Goal: Information Seeking & Learning: Learn about a topic

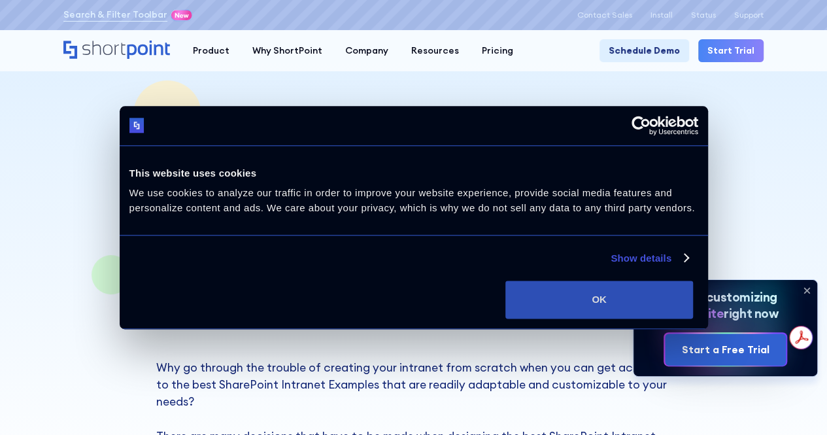
click at [693, 318] on button "OK" at bounding box center [599, 299] width 188 height 38
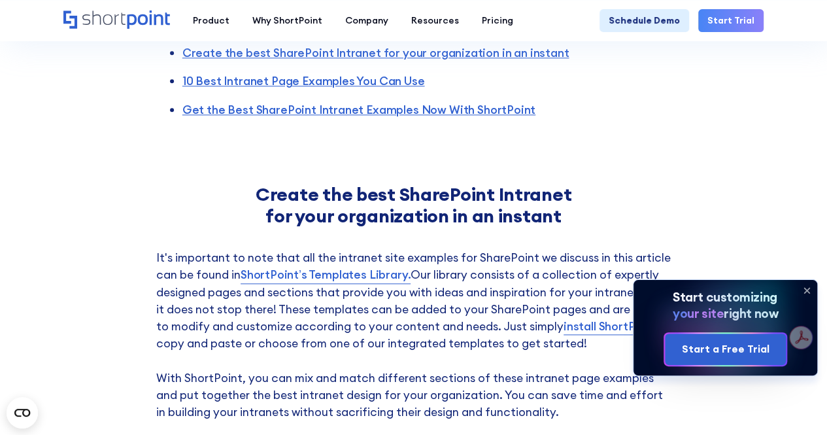
scroll to position [719, 0]
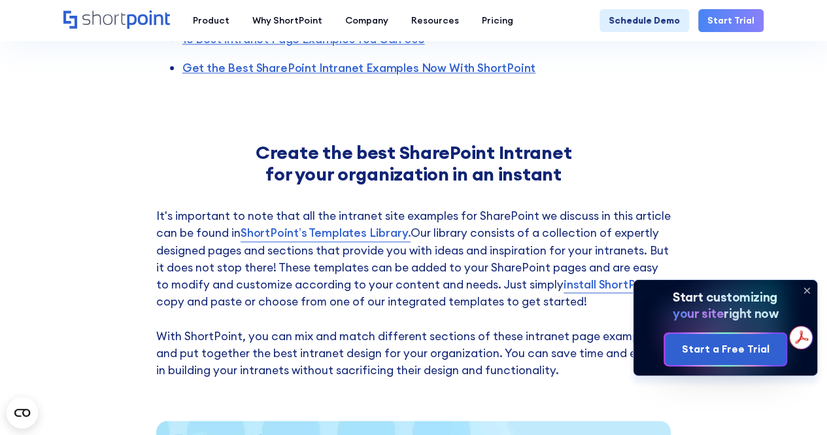
click at [810, 289] on icon at bounding box center [806, 290] width 21 height 21
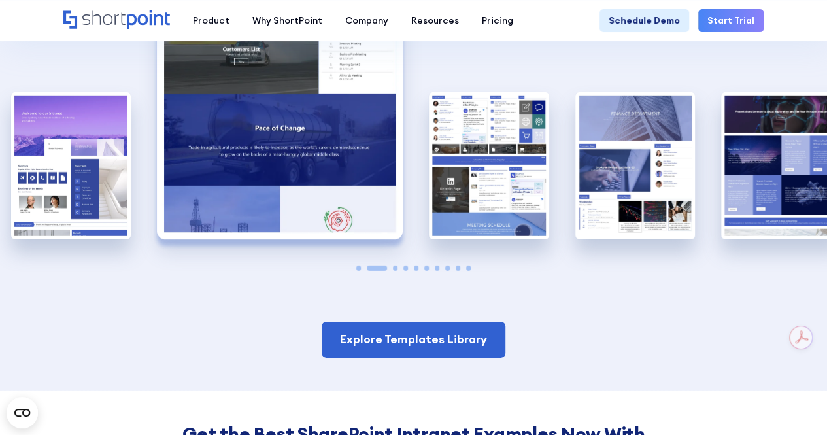
scroll to position [1895, 0]
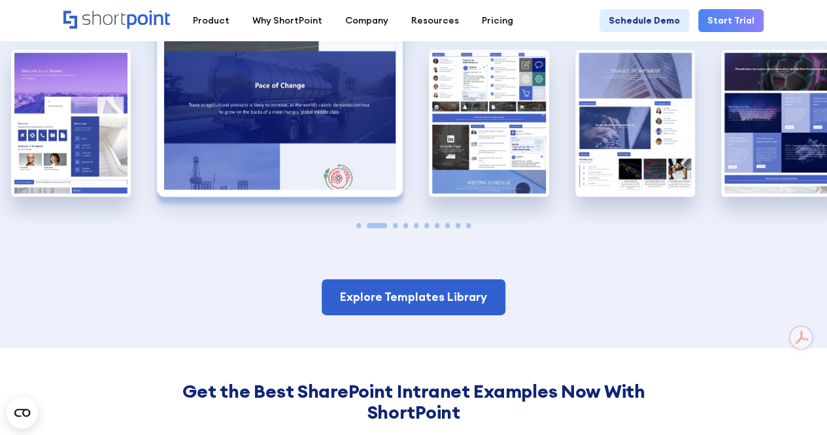
click at [394, 223] on span "Go to slide 3" at bounding box center [395, 225] width 5 height 5
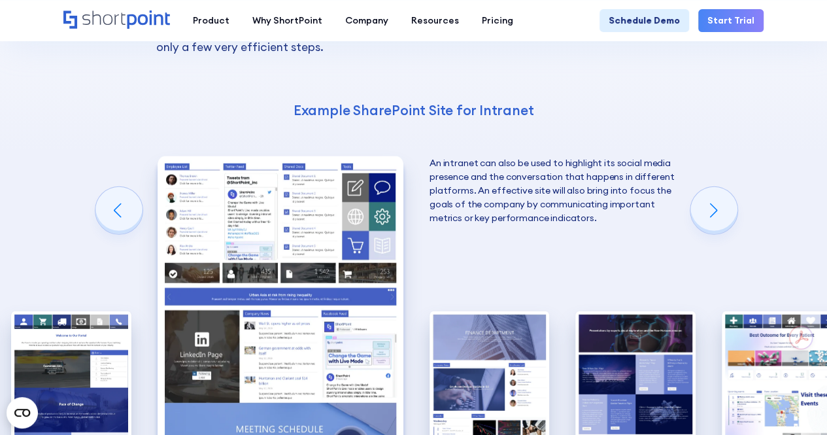
scroll to position [1764, 0]
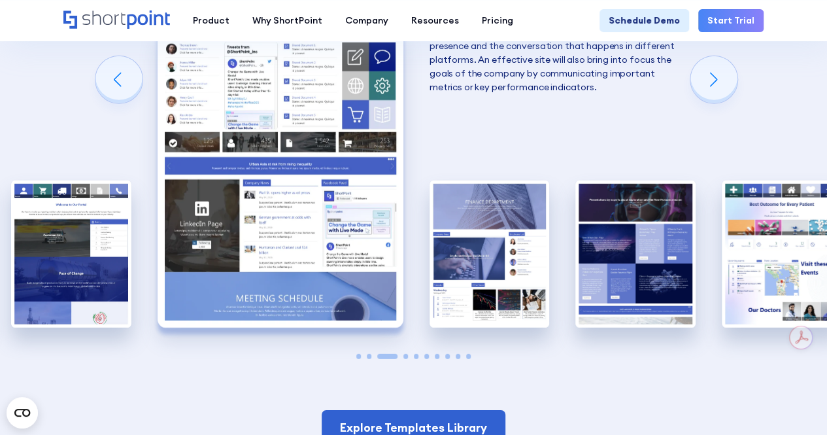
click at [403, 354] on span "Go to slide 4" at bounding box center [405, 356] width 5 height 5
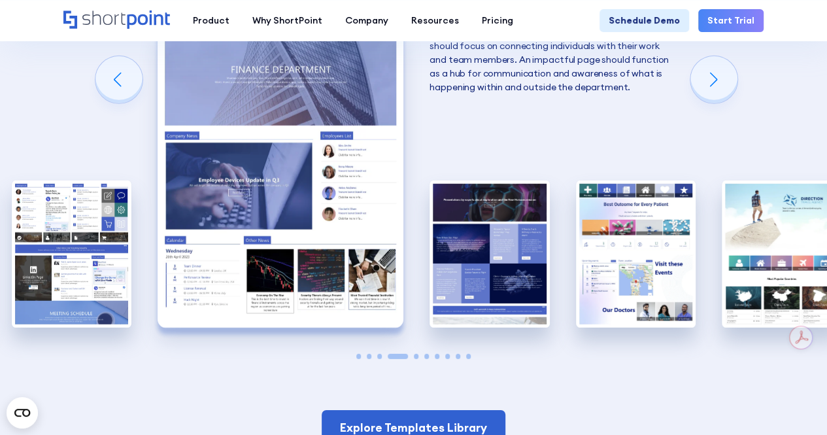
click at [416, 354] on span "Go to slide 5" at bounding box center [416, 356] width 5 height 5
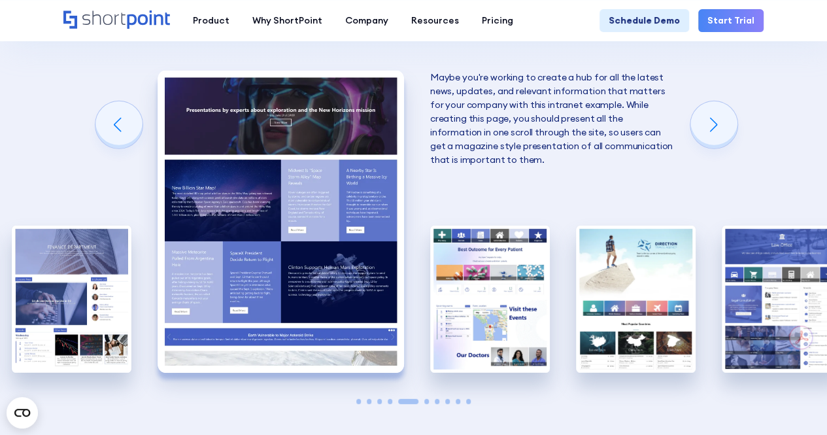
scroll to position [1699, 0]
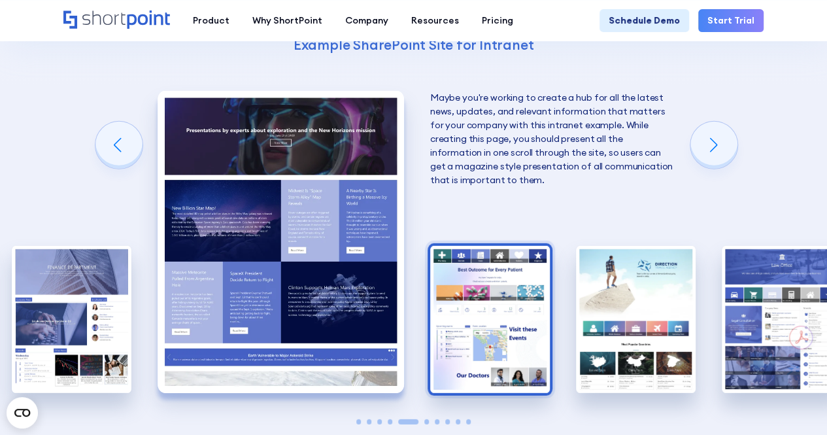
click at [497, 262] on img "6 / 10" at bounding box center [490, 319] width 120 height 147
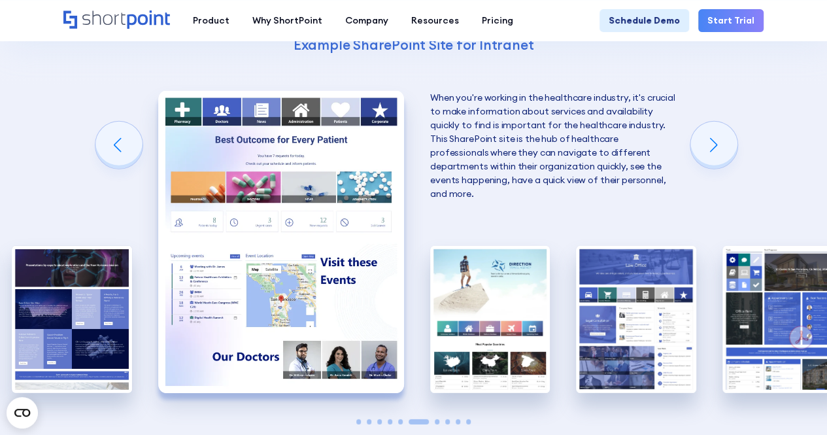
click at [497, 262] on img "7 / 10" at bounding box center [490, 319] width 120 height 147
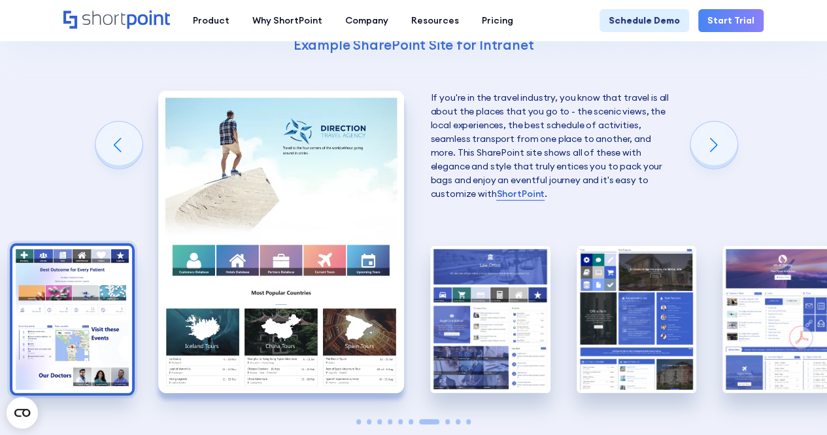
click at [497, 262] on img "8 / 10" at bounding box center [490, 319] width 120 height 147
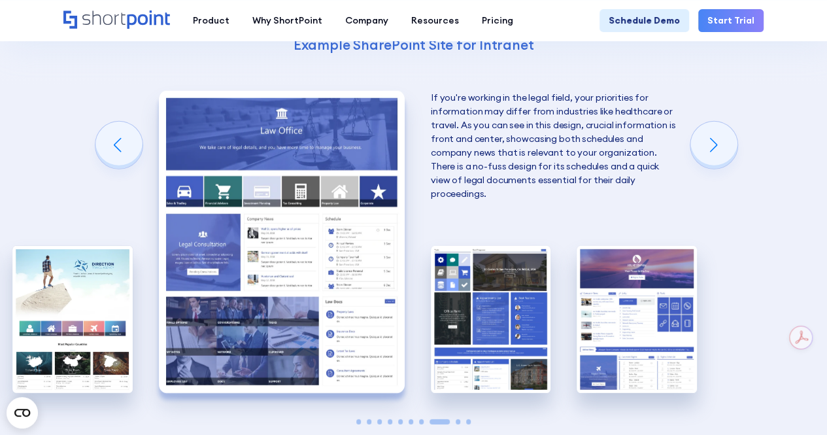
click at [497, 262] on img "9 / 10" at bounding box center [491, 319] width 120 height 147
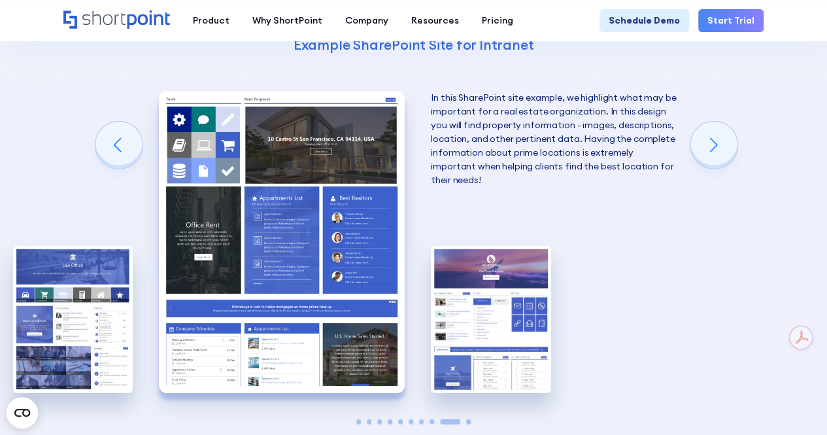
click at [497, 262] on img "10 / 10" at bounding box center [491, 319] width 120 height 147
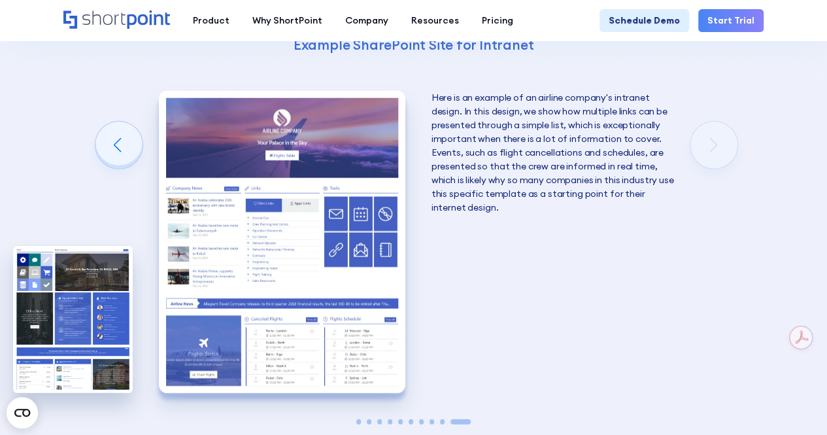
scroll to position [1895, 0]
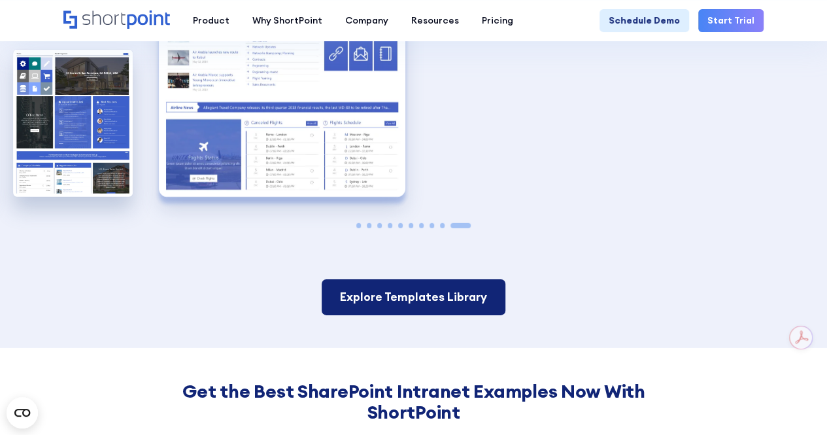
click at [489, 279] on link "Explore Templates Library" at bounding box center [414, 296] width 184 height 35
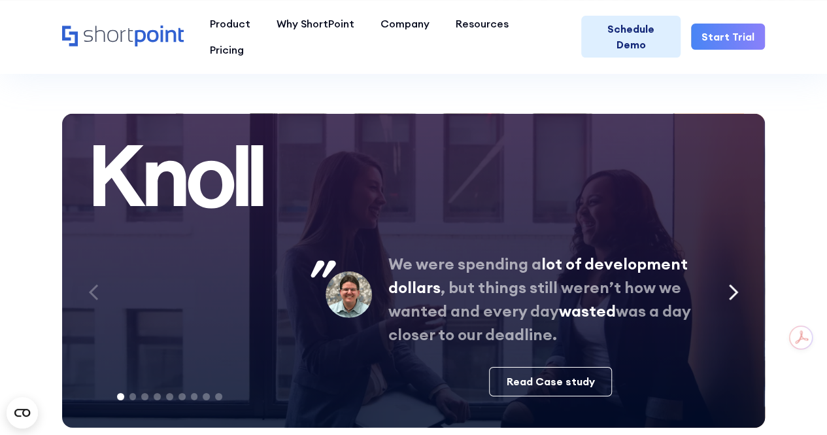
scroll to position [6796, 0]
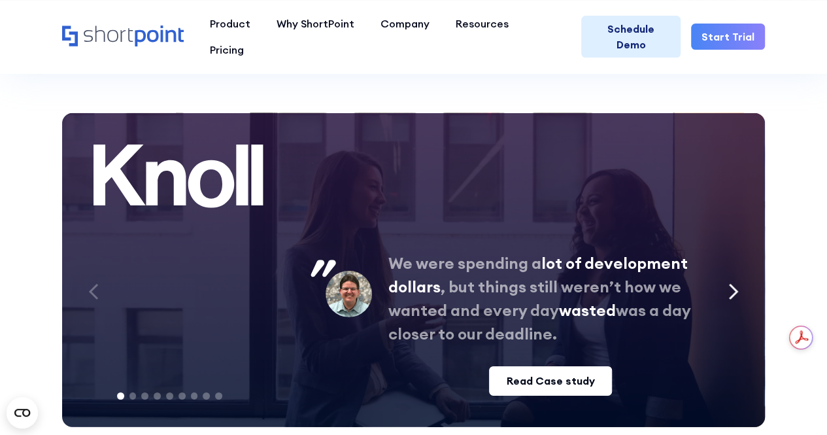
click at [569, 380] on link "Read Case study" at bounding box center [550, 380] width 123 height 29
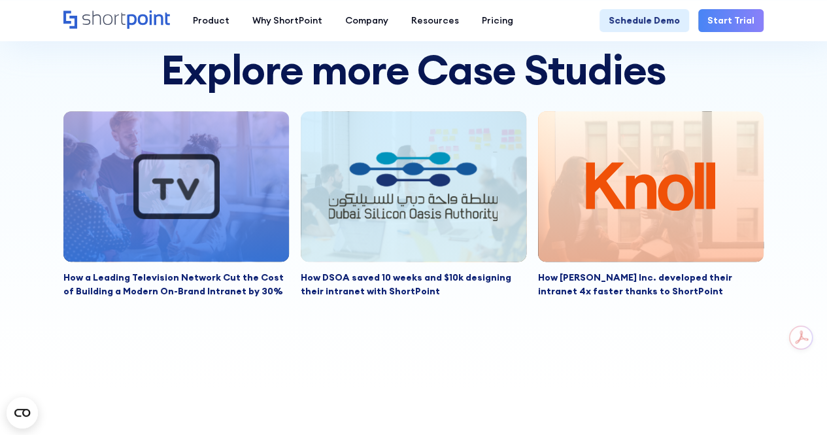
scroll to position [5685, 0]
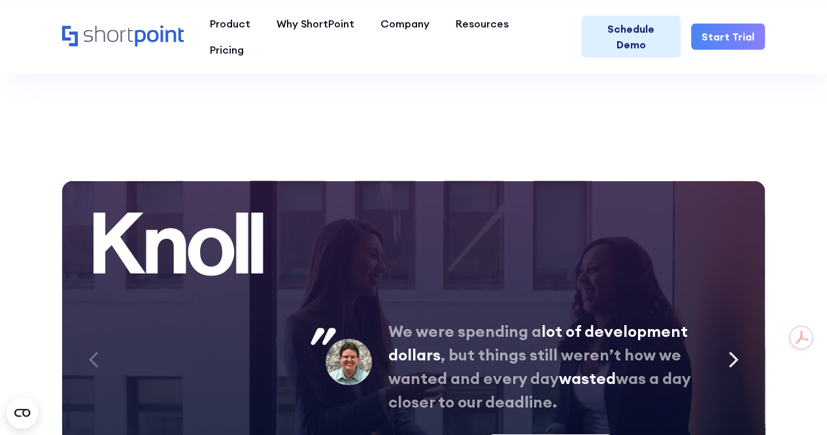
scroll to position [6859, 0]
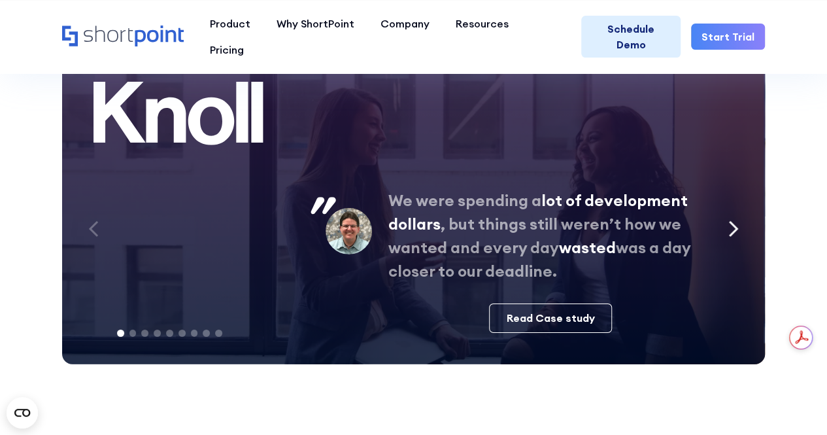
click at [725, 212] on div "Next slide" at bounding box center [733, 229] width 31 height 39
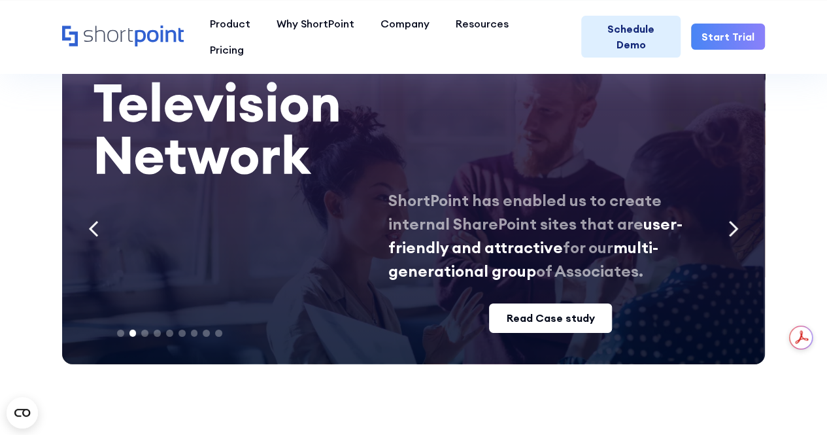
click at [544, 310] on div "Read Case study" at bounding box center [550, 318] width 88 height 16
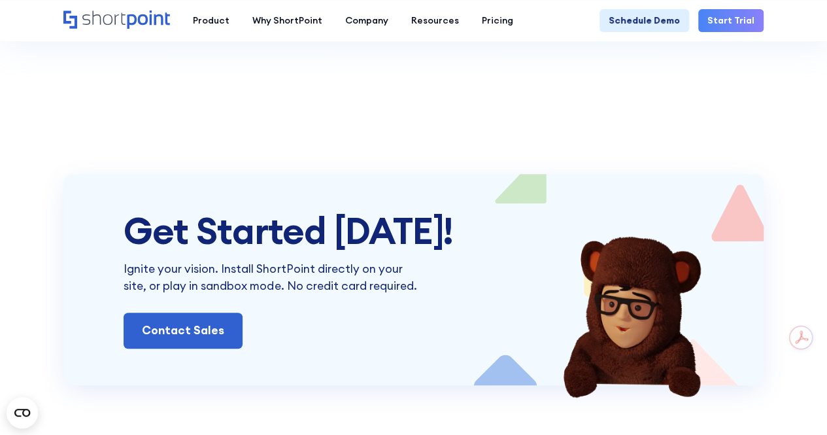
scroll to position [5489, 0]
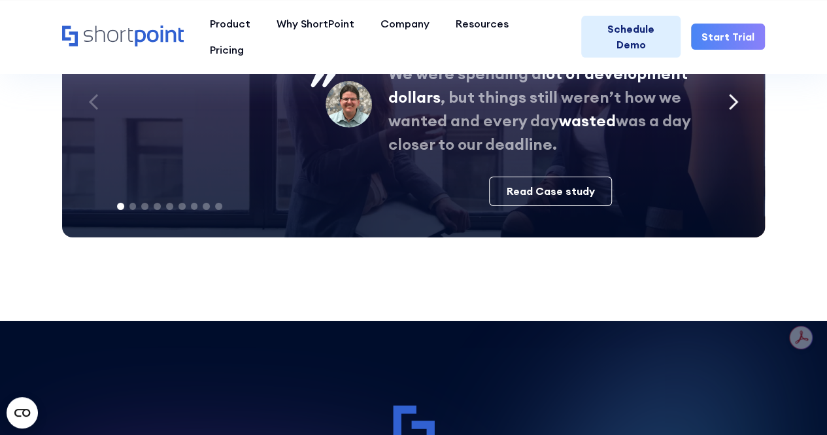
scroll to position [7183, 0]
